Goal: Find specific fact

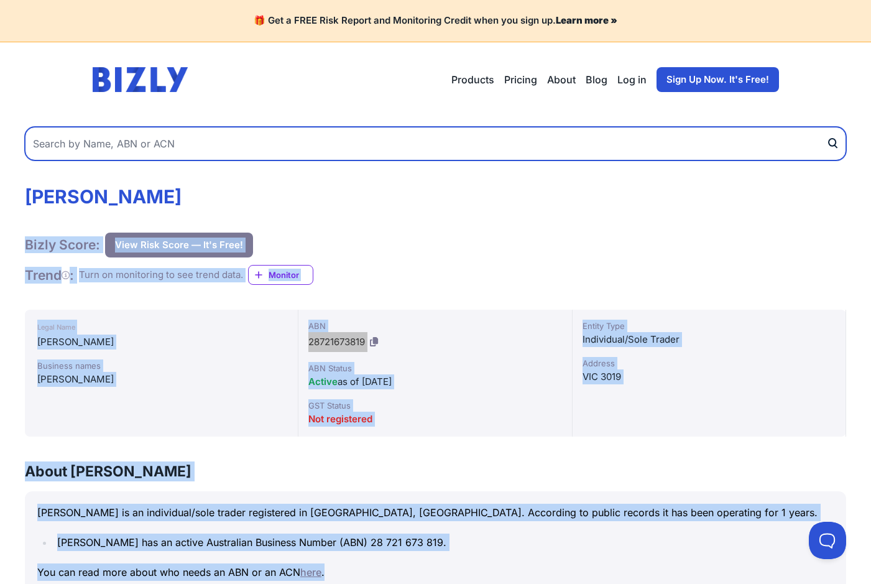
click at [107, 139] on input "text" at bounding box center [436, 144] width 822 height 34
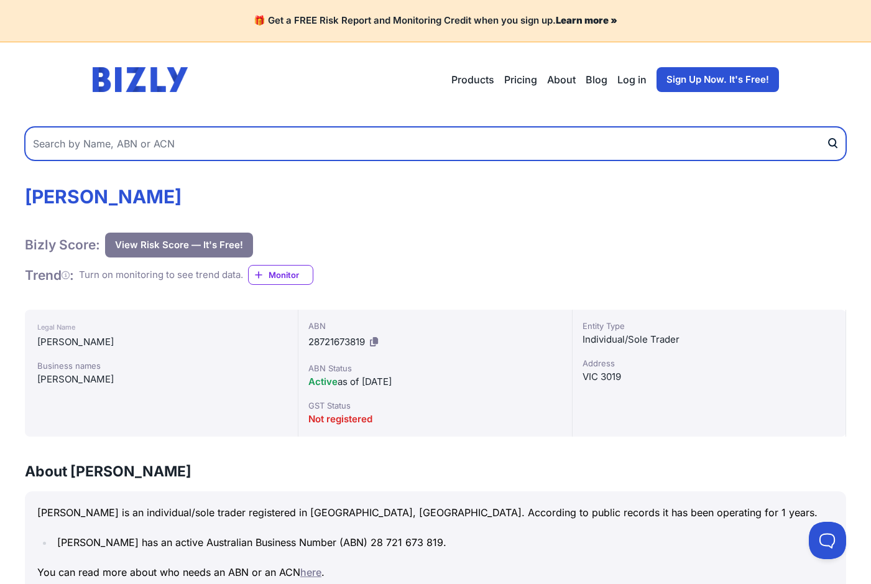
paste input "[EMAIL_ADDRESS][DOMAIN_NAME]"
drag, startPoint x: 123, startPoint y: 146, endPoint x: 256, endPoint y: 144, distance: 133.1
click at [256, 144] on input "[EMAIL_ADDRESS][DOMAIN_NAME]" at bounding box center [436, 144] width 822 height 34
type input "hassanain_al-jabiry"
click at [826, 127] on button "submit" at bounding box center [836, 144] width 20 height 34
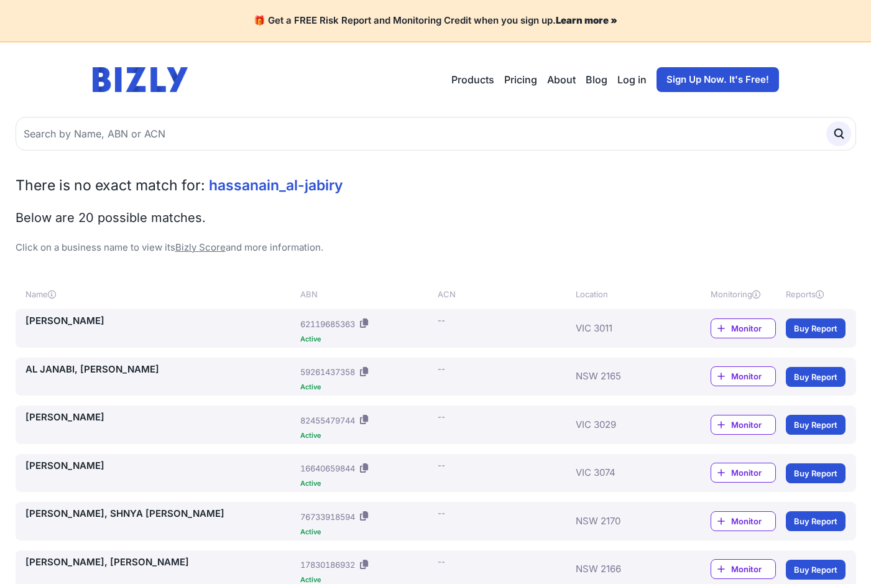
click at [708, 197] on div "There is no exact match for: [PERSON_NAME] Below are 20 possible matches. Click…" at bounding box center [436, 215] width 841 height 80
drag, startPoint x: 19, startPoint y: 178, endPoint x: 379, endPoint y: 256, distance: 367.6
click at [297, 189] on span "hassanain_al-jabiry" at bounding box center [276, 185] width 134 height 17
drag, startPoint x: 346, startPoint y: 187, endPoint x: 211, endPoint y: 188, distance: 134.3
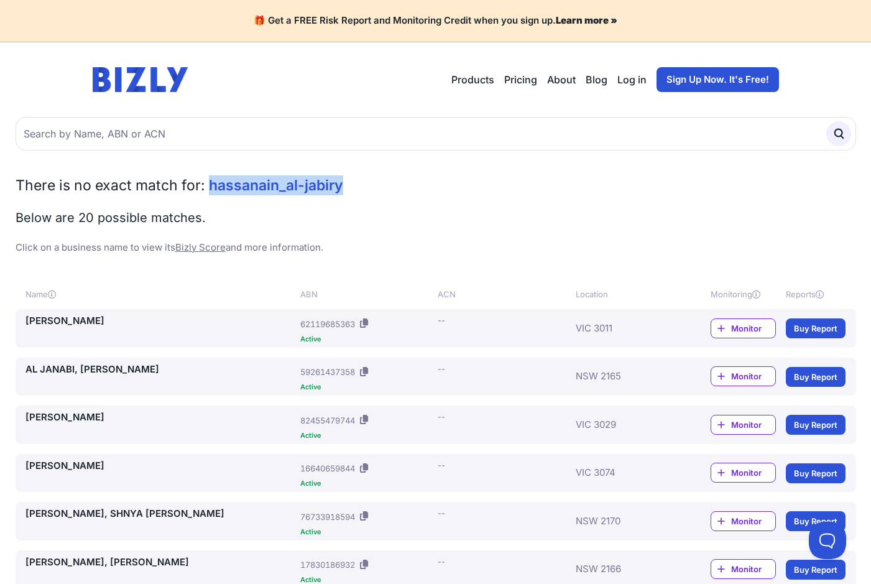
click at [211, 188] on h2 "There is no exact match for: hassanain_al-jabiry" at bounding box center [436, 185] width 841 height 20
drag, startPoint x: 211, startPoint y: 188, endPoint x: 239, endPoint y: 187, distance: 28.0
copy span "hassanain_al-jabiry"
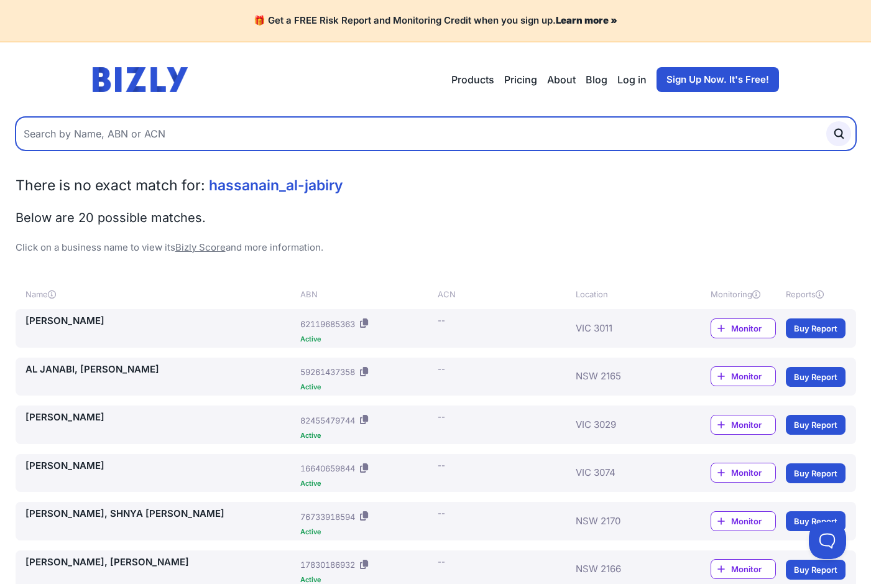
click at [157, 137] on input "text" at bounding box center [436, 134] width 841 height 34
paste input "hassanain_al-jabiry"
type input "hassanain al-jabiry"
click at [826, 121] on button "submit" at bounding box center [838, 133] width 25 height 25
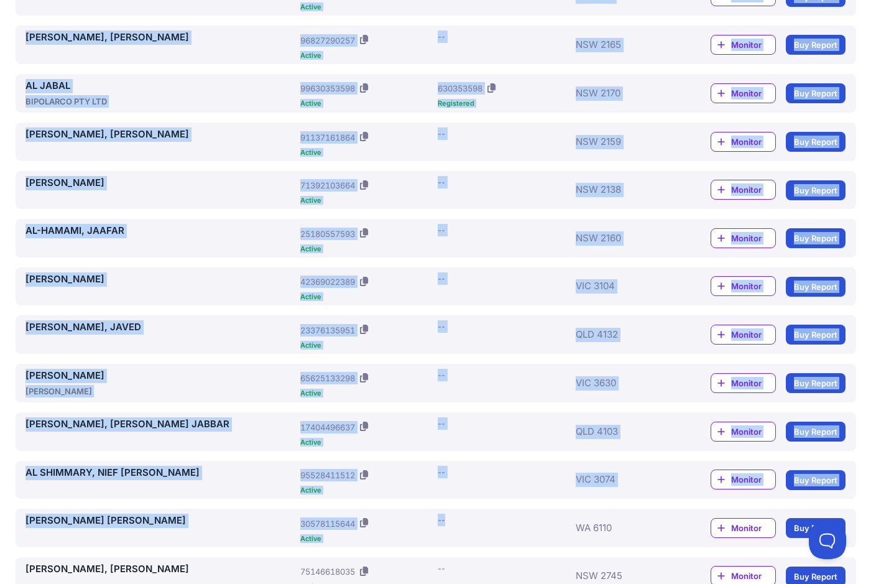
scroll to position [795, 0]
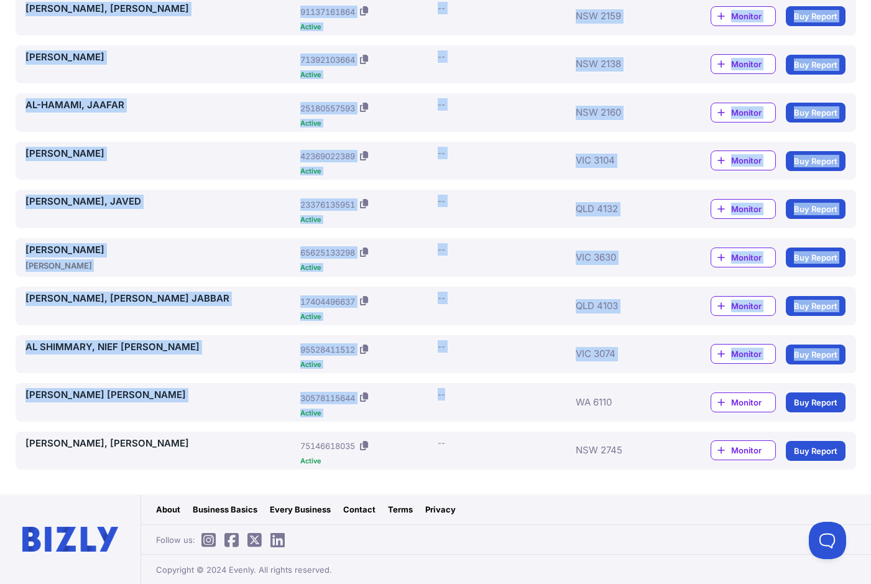
drag, startPoint x: 17, startPoint y: 185, endPoint x: 466, endPoint y: 410, distance: 502.0
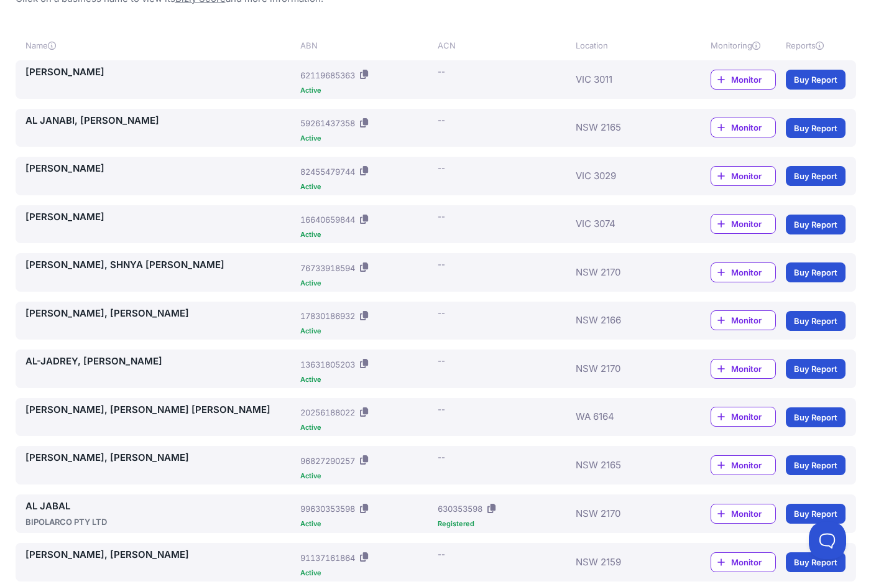
scroll to position [0, 0]
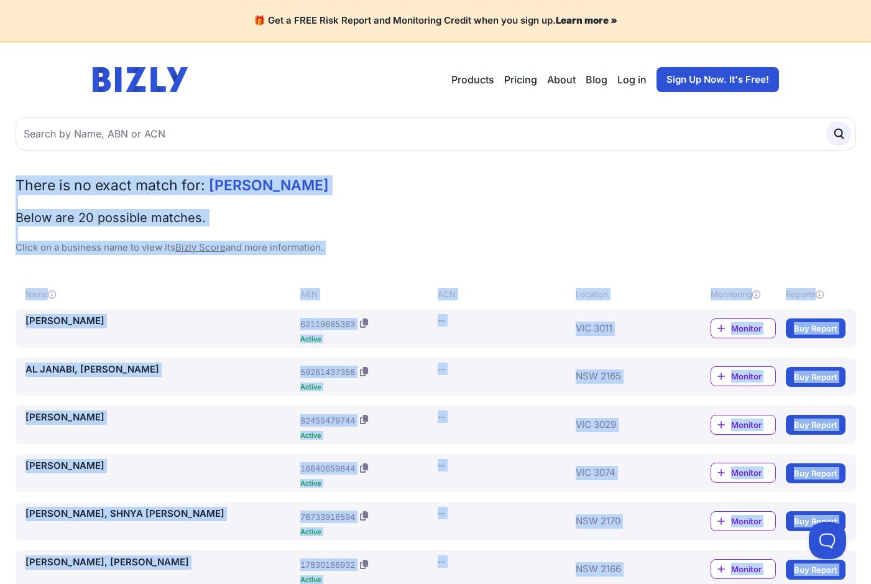
drag, startPoint x: 192, startPoint y: 479, endPoint x: 12, endPoint y: 175, distance: 352.4
copy div "There is no exact match for: [PERSON_NAME] Below are 20 possible matches. Click…"
click at [125, 180] on span "There is no exact match for:" at bounding box center [111, 185] width 190 height 17
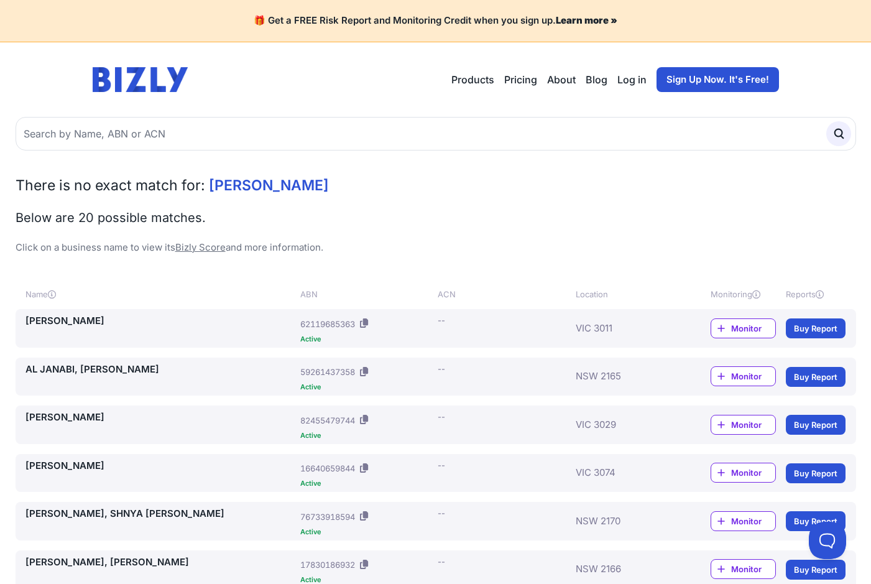
drag, startPoint x: 205, startPoint y: 182, endPoint x: 343, endPoint y: 180, distance: 137.5
click at [343, 180] on h2 "There is no exact match for: [PERSON_NAME]" at bounding box center [436, 185] width 841 height 20
drag, startPoint x: 343, startPoint y: 180, endPoint x: 321, endPoint y: 183, distance: 22.0
copy h2 "[PERSON_NAME]"
